Goal: Task Accomplishment & Management: Use online tool/utility

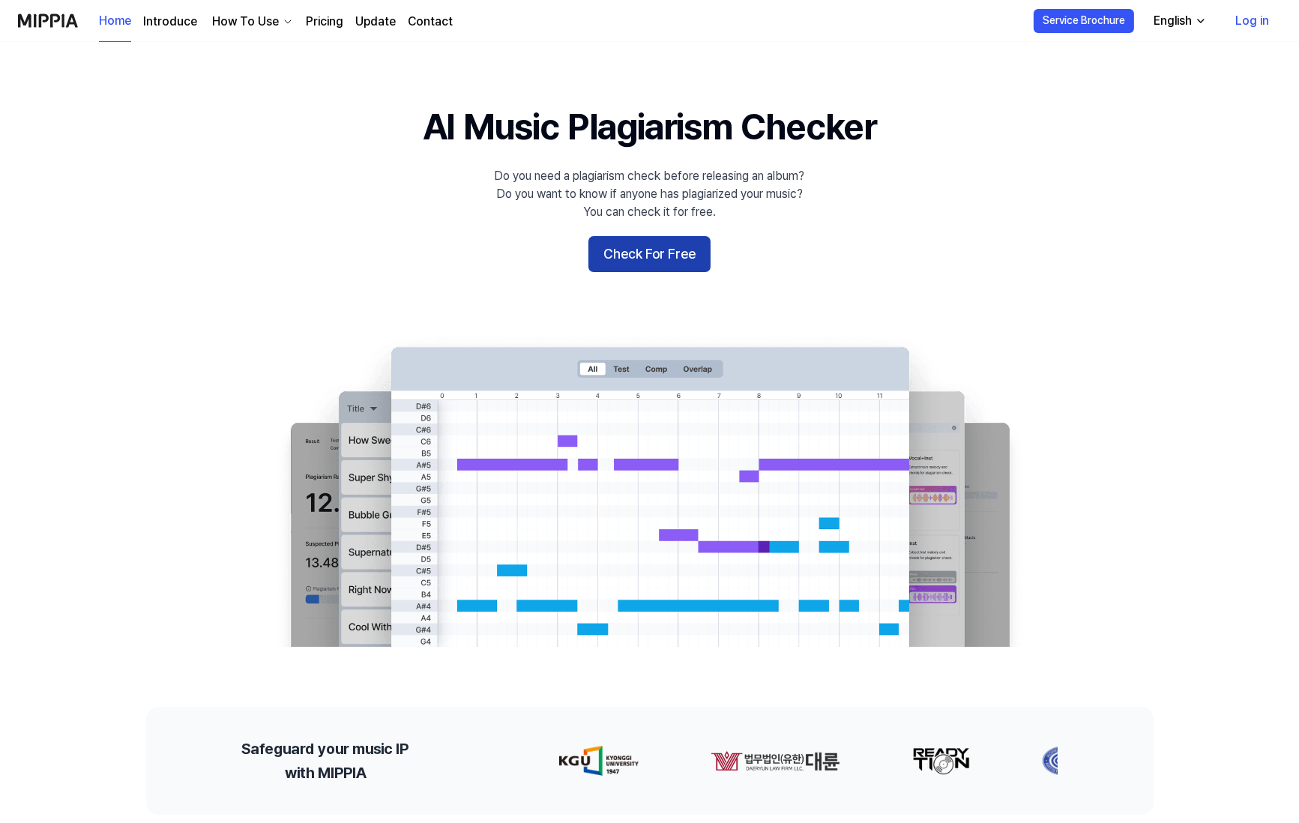
click at [645, 244] on button "Check For Free" at bounding box center [649, 254] width 122 height 36
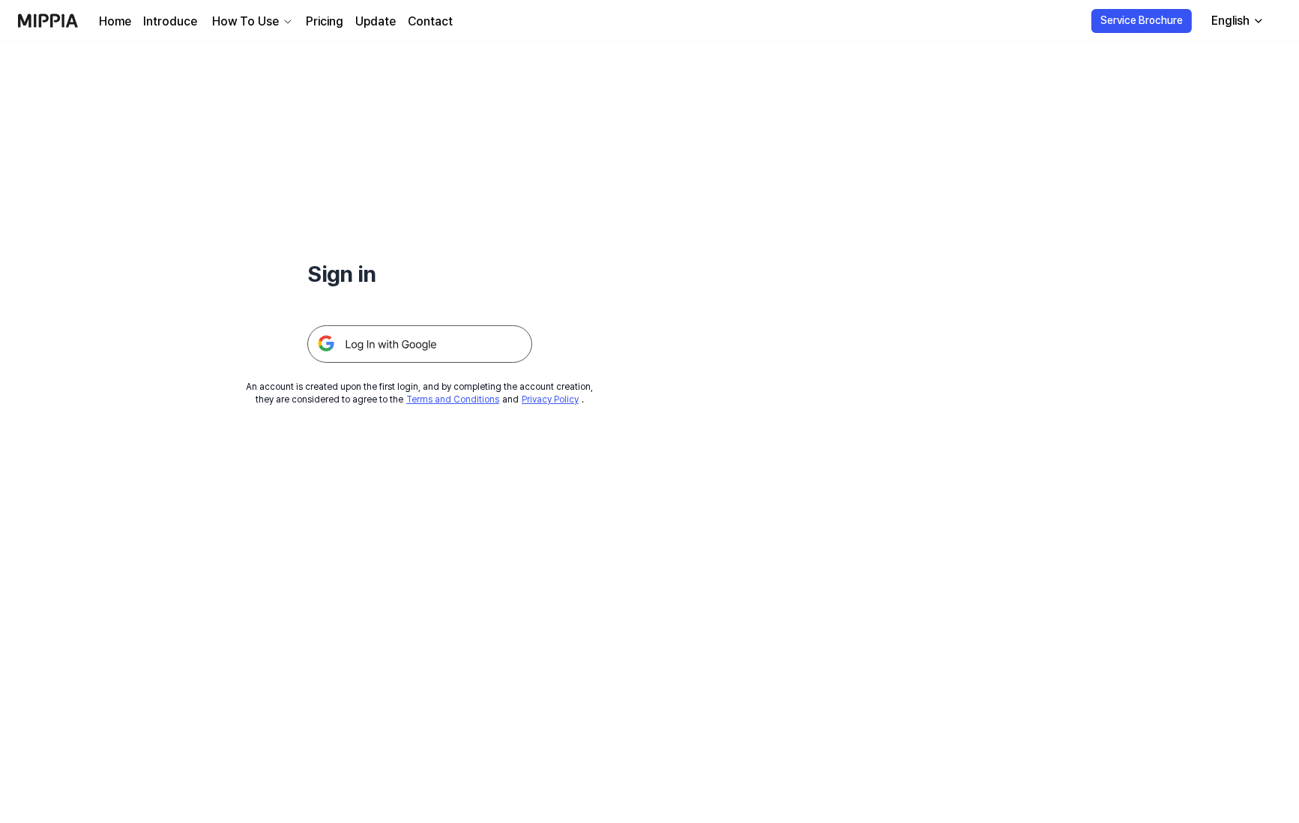
click at [423, 344] on img at bounding box center [419, 343] width 225 height 37
